Goal: Transaction & Acquisition: Download file/media

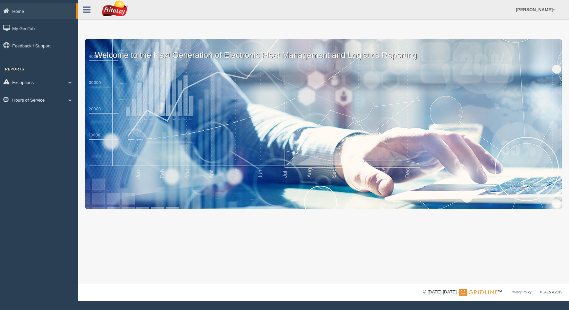
click at [29, 98] on link "Hours of Service" at bounding box center [39, 99] width 78 height 15
click at [27, 129] on link "HOS Violation Audit Reports" at bounding box center [44, 127] width 64 height 12
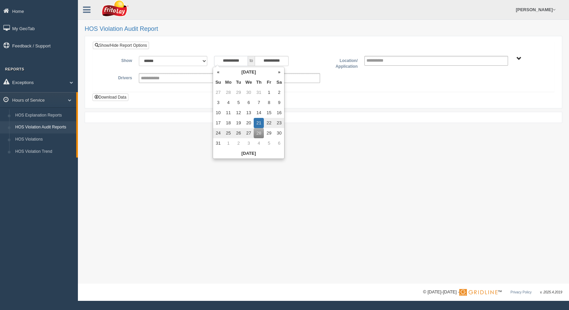
click at [243, 61] on input "**********" at bounding box center [231, 61] width 34 height 10
click at [252, 71] on th "August 2025" at bounding box center [248, 72] width 51 height 10
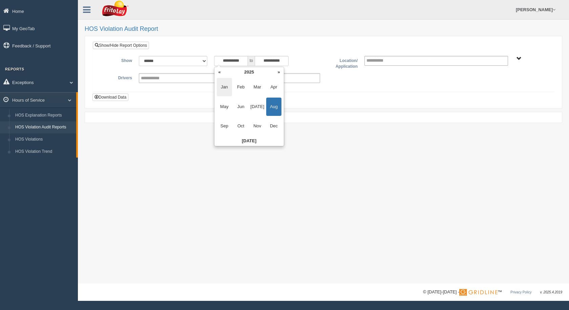
click at [228, 87] on span "Jan" at bounding box center [224, 87] width 15 height 18
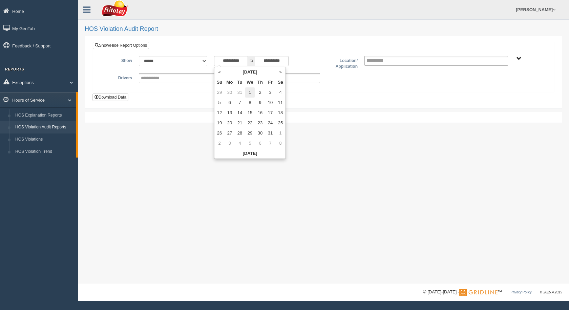
click at [250, 93] on td "1" at bounding box center [250, 92] width 10 height 10
type input "**********"
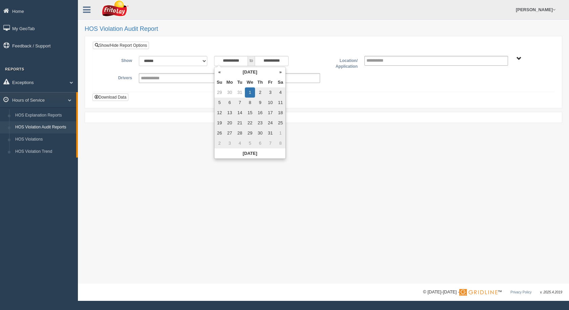
click at [296, 58] on div "**********" at bounding box center [267, 61] width 106 height 10
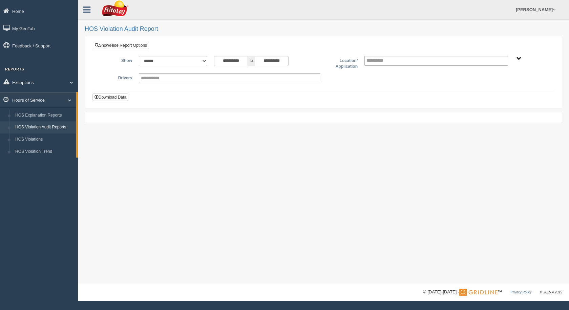
click at [518, 60] on span "SOUTHCENTRAL REGION" at bounding box center [518, 58] width 5 height 5
click at [489, 86] on button "SOUTHCENTRAL REGION" at bounding box center [508, 82] width 58 height 7
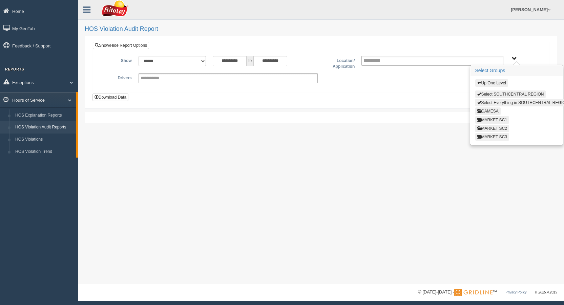
click at [494, 136] on button "MARKET SC3" at bounding box center [492, 136] width 34 height 7
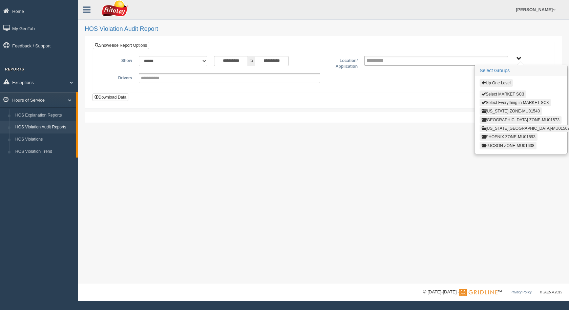
click at [497, 121] on button "LAS VEGAS ZONE-MU01573" at bounding box center [520, 119] width 82 height 7
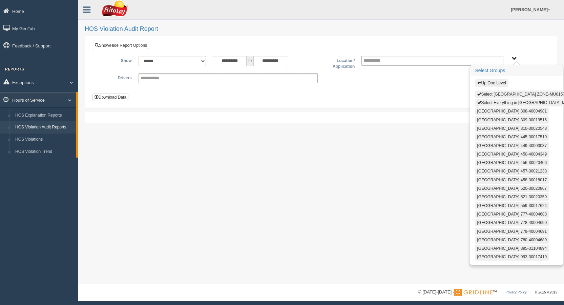
click at [498, 93] on button "Select LAS VEGAS ZONE-MU01573" at bounding box center [522, 93] width 94 height 7
click at [498, 102] on button "Select Everything in LAS VEGAS ZONE-MU01573" at bounding box center [528, 102] width 106 height 7
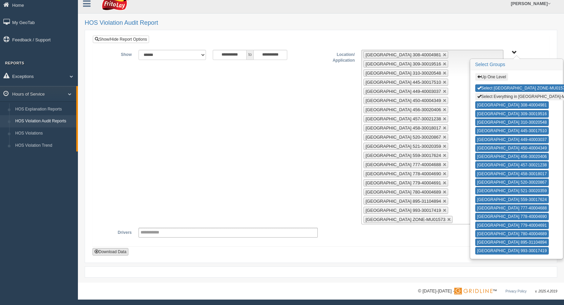
scroll to position [7, 0]
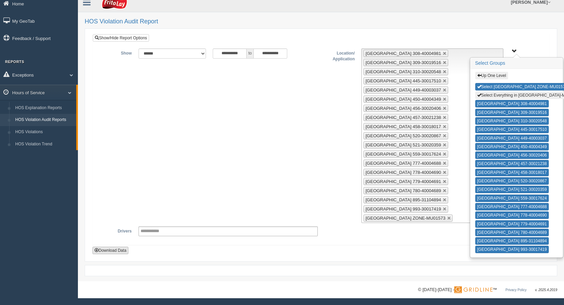
click at [118, 249] on button "Download Data" at bounding box center [110, 249] width 36 height 7
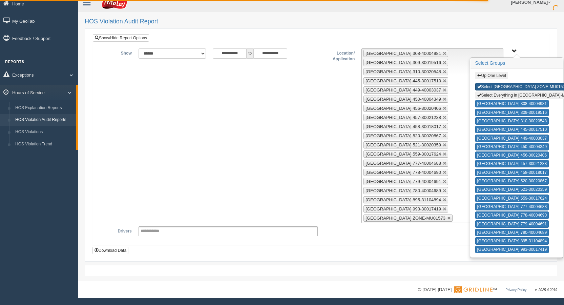
click at [502, 86] on button "Select LAS VEGAS ZONE-MU01573" at bounding box center [522, 86] width 94 height 7
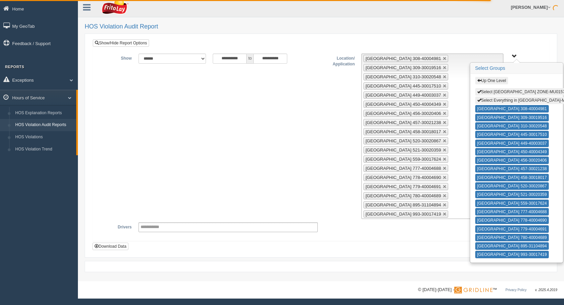
scroll to position [2, 0]
click at [499, 101] on button "Select Everything in LAS VEGAS ZONE-MU01573" at bounding box center [528, 99] width 106 height 7
type input "**********"
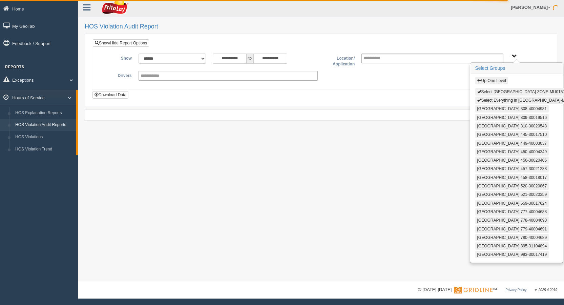
click at [490, 79] on button "Up One Level" at bounding box center [491, 80] width 33 height 7
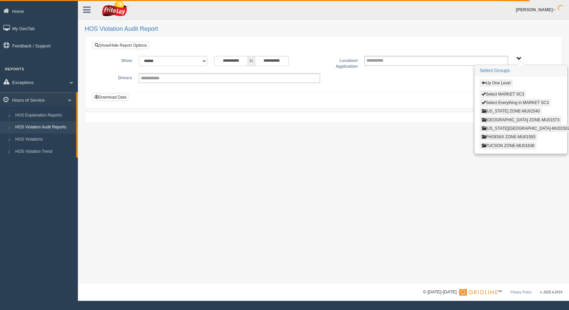
click at [493, 83] on button "Up One Level" at bounding box center [495, 82] width 33 height 7
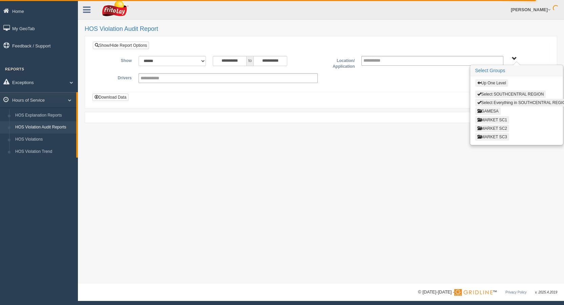
click at [493, 128] on button "MARKET SC2" at bounding box center [492, 128] width 34 height 7
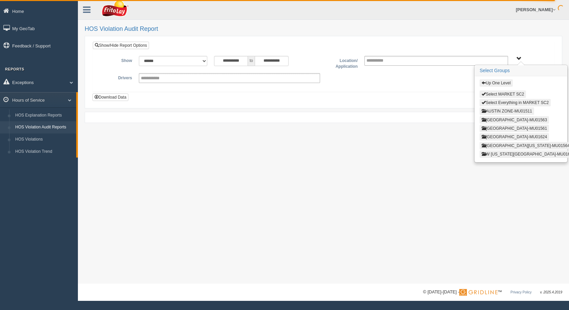
click at [497, 108] on button "AUSTIN ZONE-MU01511" at bounding box center [506, 110] width 55 height 7
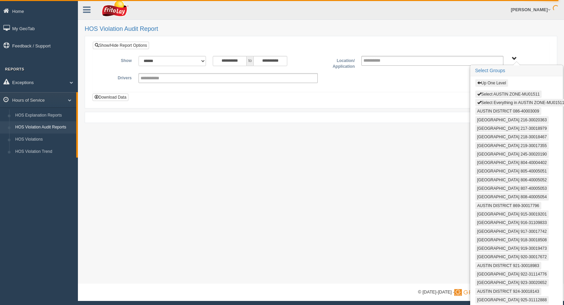
click at [492, 95] on button "Select AUSTIN ZONE-MU01511" at bounding box center [508, 93] width 67 height 7
click at [492, 103] on button "Select Everything in AUSTIN ZONE-MU01511" at bounding box center [520, 102] width 91 height 7
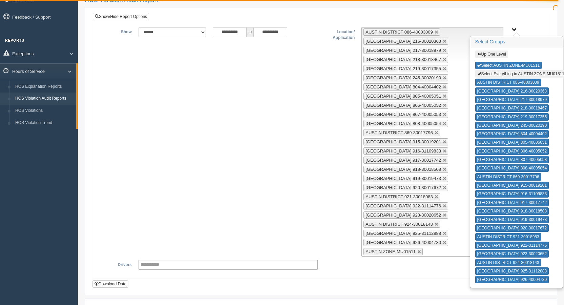
scroll to position [62, 0]
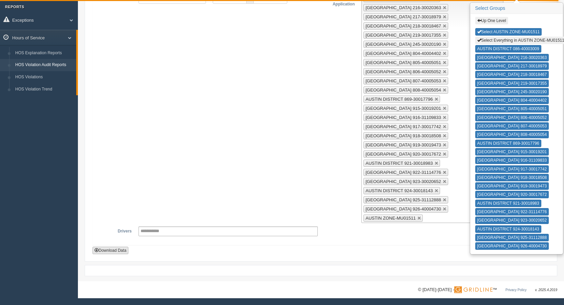
click at [116, 253] on button "Download Data" at bounding box center [110, 249] width 36 height 7
type button "download"
click at [525, 28] on button "Select AUSTIN ZONE-MU01511" at bounding box center [508, 31] width 67 height 7
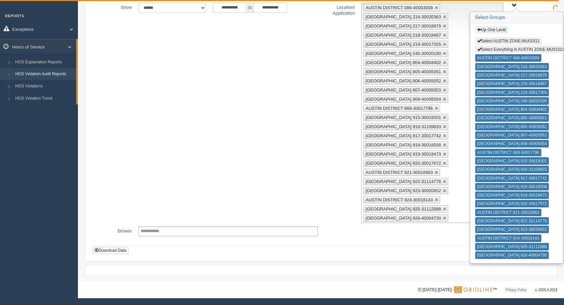
click at [530, 49] on button "Select Everything in AUSTIN ZONE-MU01511" at bounding box center [520, 49] width 91 height 7
type input "**********"
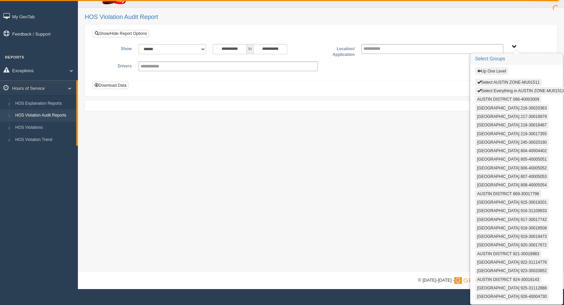
click at [488, 70] on button "Up One Level" at bounding box center [491, 70] width 33 height 7
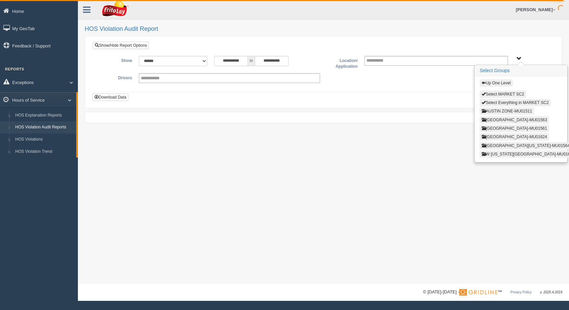
click at [508, 138] on button "SAN ANTONIO ZONE-MU01624" at bounding box center [513, 136] width 69 height 7
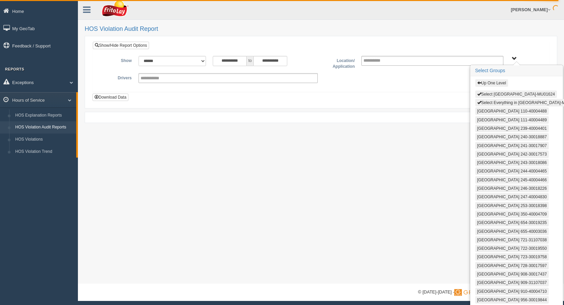
click at [505, 94] on button "Select SAN ANTONIO ZONE-MU01624" at bounding box center [516, 93] width 82 height 7
click at [505, 101] on button "Select Everything in SAN ANTONIO ZONE-MU01624" at bounding box center [528, 102] width 106 height 7
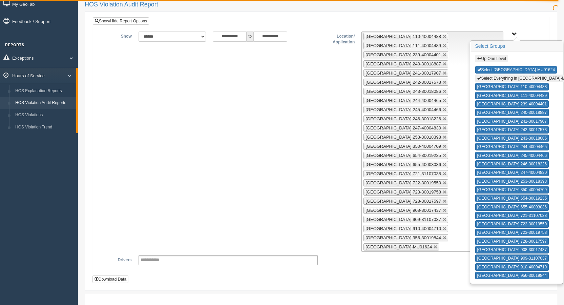
scroll to position [53, 0]
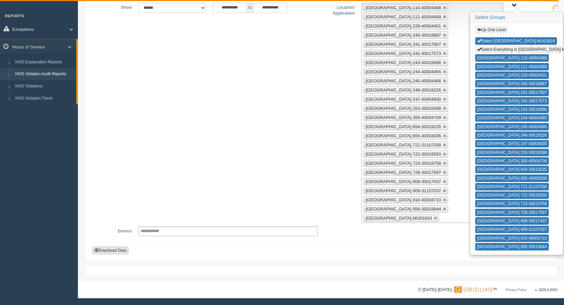
click at [121, 249] on button "Download Data" at bounding box center [110, 249] width 36 height 7
click at [519, 42] on button "Select SAN ANTONIO ZONE-MU01624" at bounding box center [516, 40] width 82 height 7
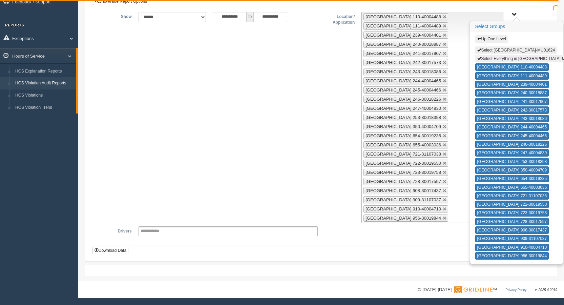
click at [521, 62] on button "Select Everything in SAN ANTONIO ZONE-MU01624" at bounding box center [528, 58] width 106 height 7
type input "**********"
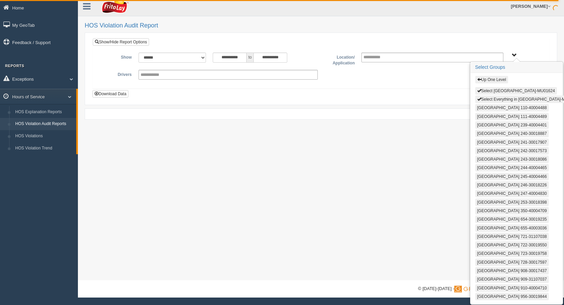
scroll to position [4, 0]
click at [490, 80] on button "Up One Level" at bounding box center [491, 79] width 33 height 7
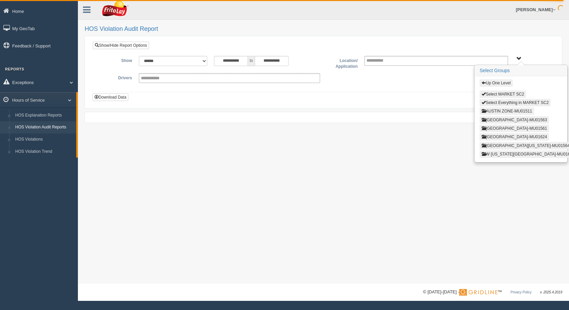
click at [503, 82] on button "Up One Level" at bounding box center [495, 82] width 33 height 7
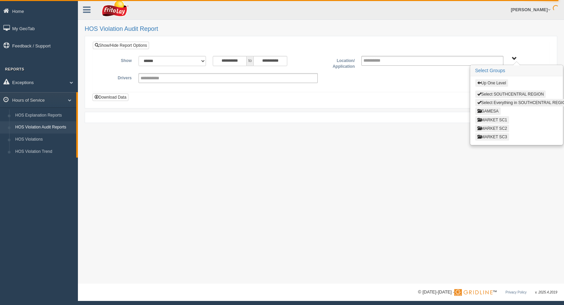
click at [500, 119] on button "MARKET SC1" at bounding box center [492, 119] width 34 height 7
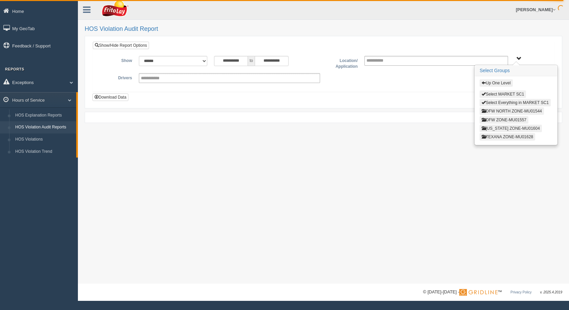
click at [501, 128] on button "OKLAHOMA ZONE-MU01604" at bounding box center [510, 128] width 62 height 7
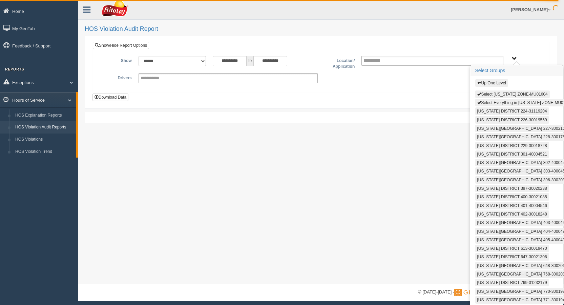
click at [497, 95] on button "Select OKLAHOMA ZONE-MU01604" at bounding box center [512, 93] width 74 height 7
click at [498, 101] on button "Select Everything in OKLAHOMA ZONE-MU01604" at bounding box center [524, 102] width 99 height 7
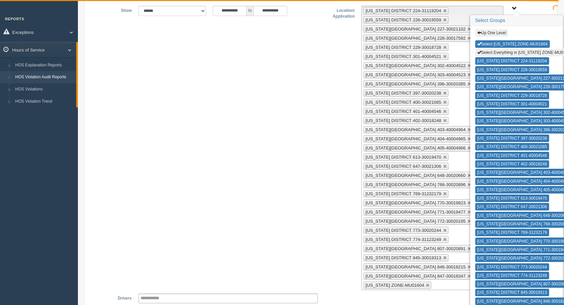
scroll to position [117, 0]
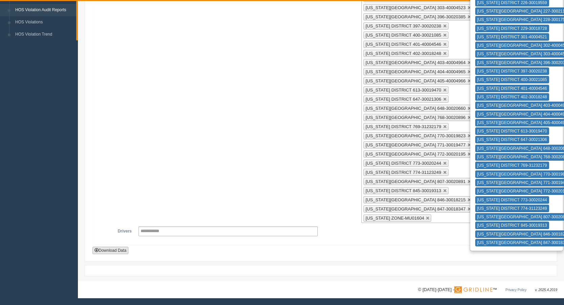
click at [123, 249] on button "Download Data" at bounding box center [110, 249] width 36 height 7
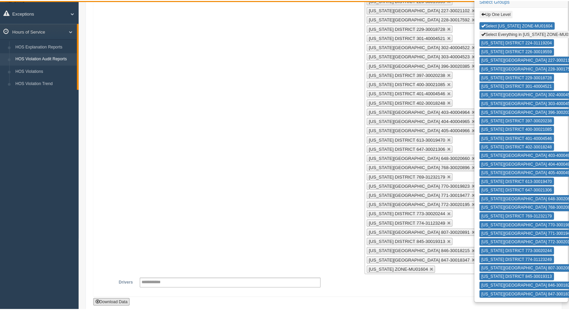
scroll to position [0, 0]
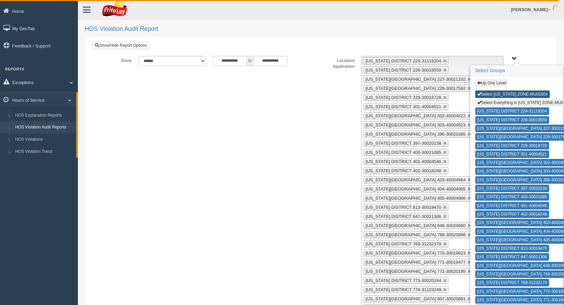
click at [493, 94] on button "Select OKLAHOMA ZONE-MU01604" at bounding box center [512, 93] width 74 height 7
click at [495, 103] on button "Select Everything in OKLAHOMA ZONE-MU01604" at bounding box center [524, 102] width 99 height 7
type input "**********"
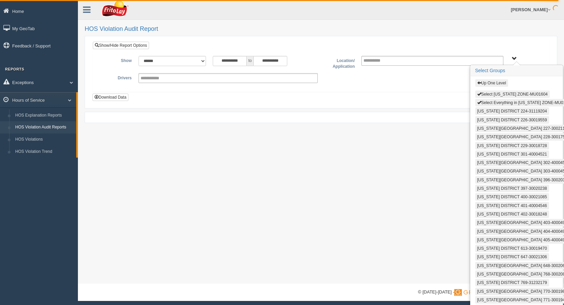
click at [500, 84] on button "Up One Level" at bounding box center [491, 82] width 33 height 7
